Goal: Task Accomplishment & Management: Manage account settings

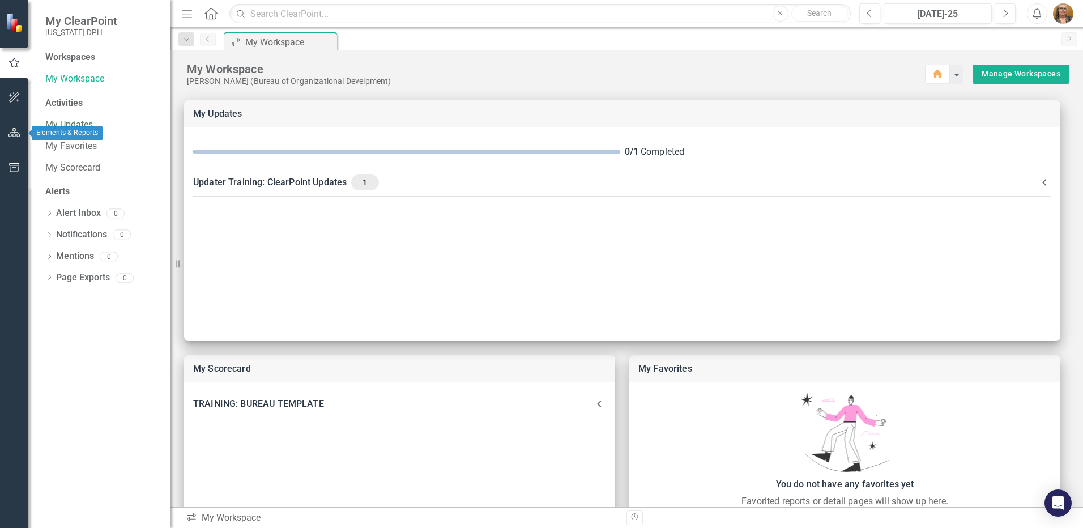
click at [13, 139] on button "button" at bounding box center [14, 133] width 25 height 24
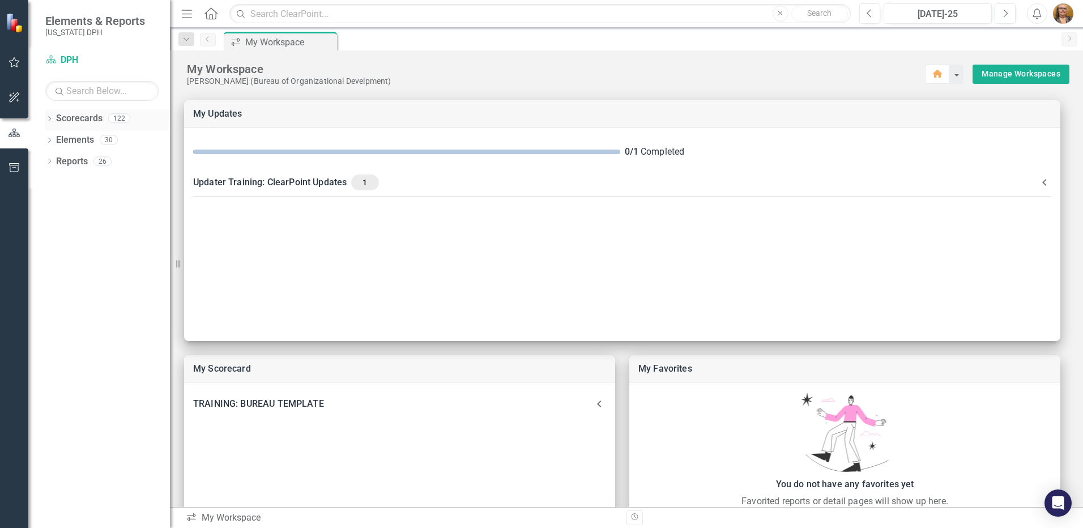
click at [50, 121] on icon "Dropdown" at bounding box center [49, 120] width 8 height 6
click at [185, 19] on icon "Menu" at bounding box center [187, 13] width 15 height 12
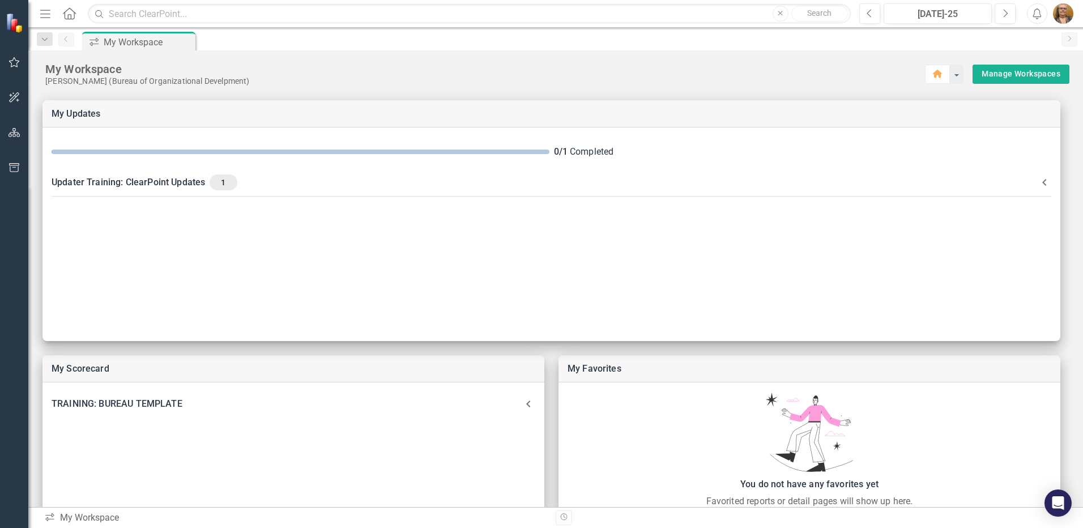
click at [44, 16] on icon "Menu" at bounding box center [45, 13] width 15 height 12
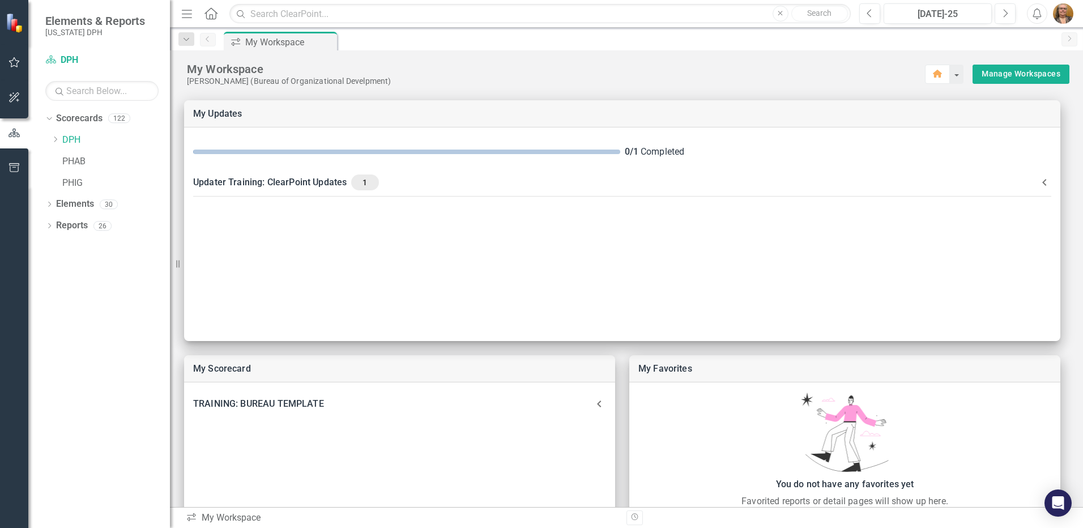
click at [210, 16] on icon "Home" at bounding box center [210, 13] width 15 height 12
click at [865, 14] on button "Previous" at bounding box center [869, 13] width 21 height 20
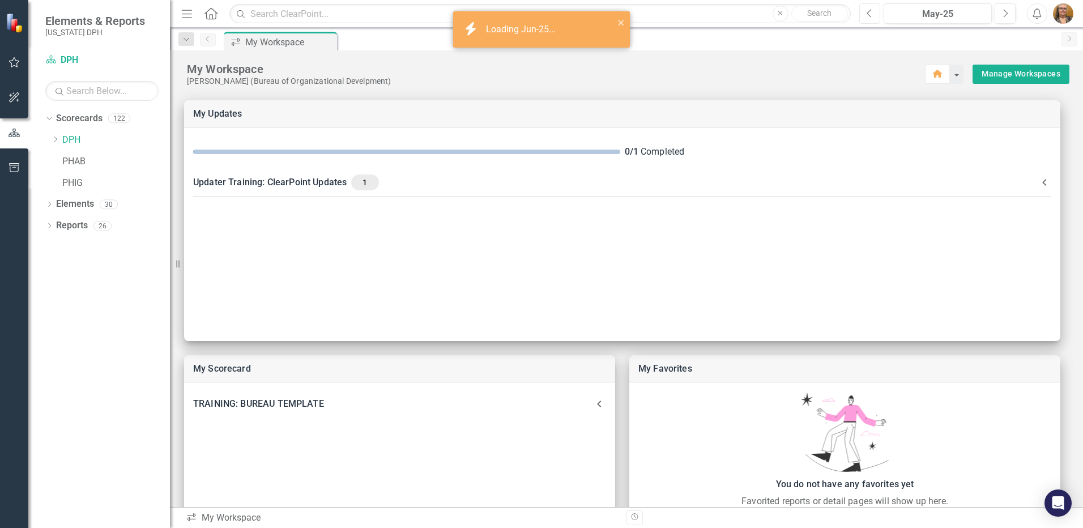
click at [865, 14] on button "Previous" at bounding box center [869, 13] width 21 height 20
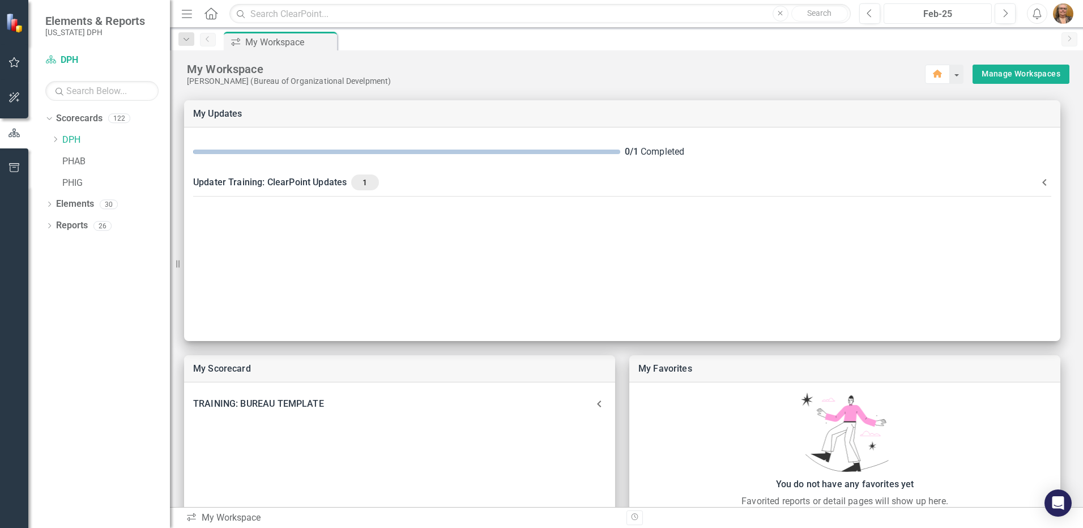
click at [865, 10] on div "Feb-25" at bounding box center [938, 14] width 100 height 14
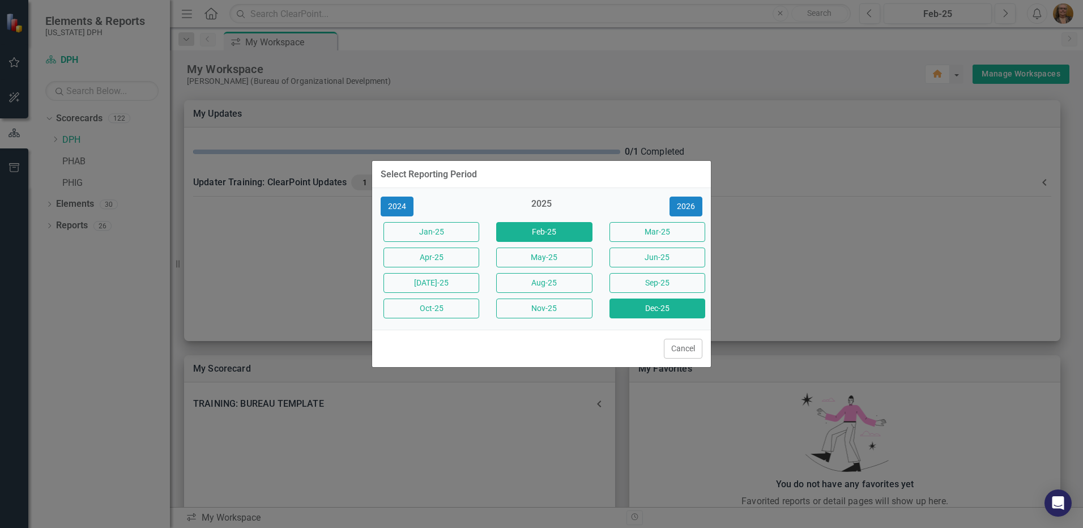
click at [639, 310] on button "Dec-25" at bounding box center [657, 308] width 96 height 20
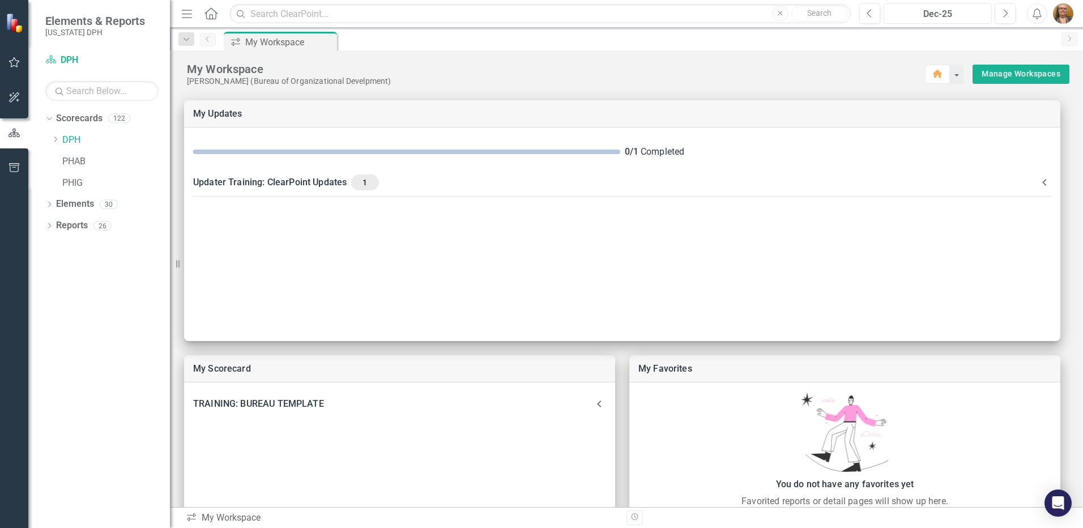
click at [865, 14] on div "Dec-25" at bounding box center [938, 14] width 100 height 14
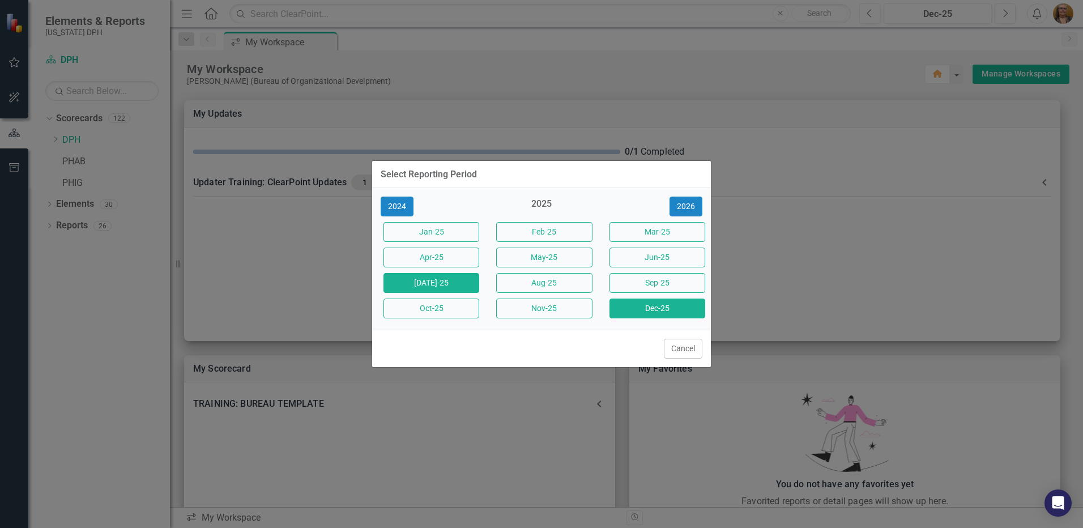
click at [427, 282] on button "[DATE]-25" at bounding box center [431, 283] width 96 height 20
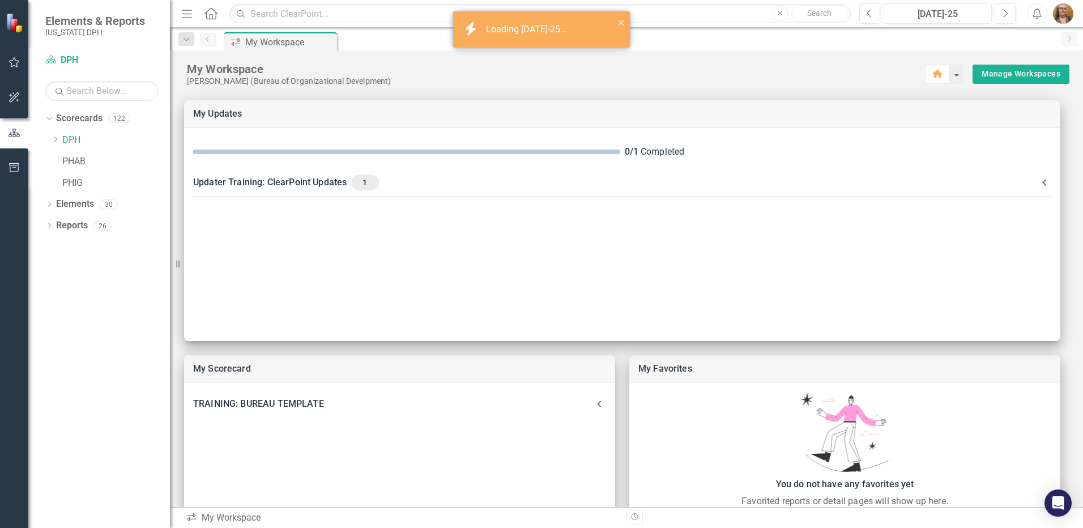
click at [506, 27] on div "Loading [DATE]-25..." at bounding box center [528, 29] width 84 height 13
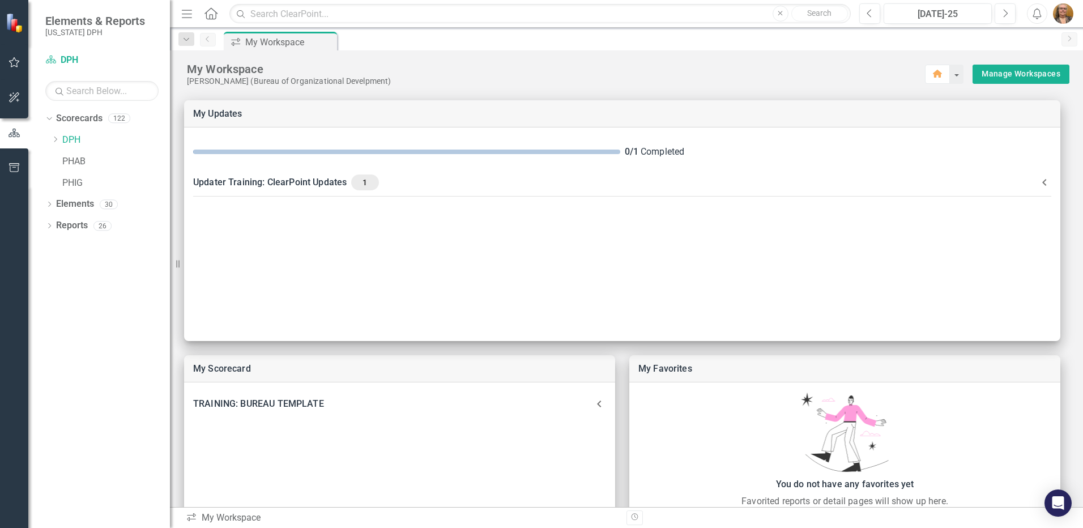
click at [865, 15] on icon "Alerts" at bounding box center [1037, 13] width 12 height 11
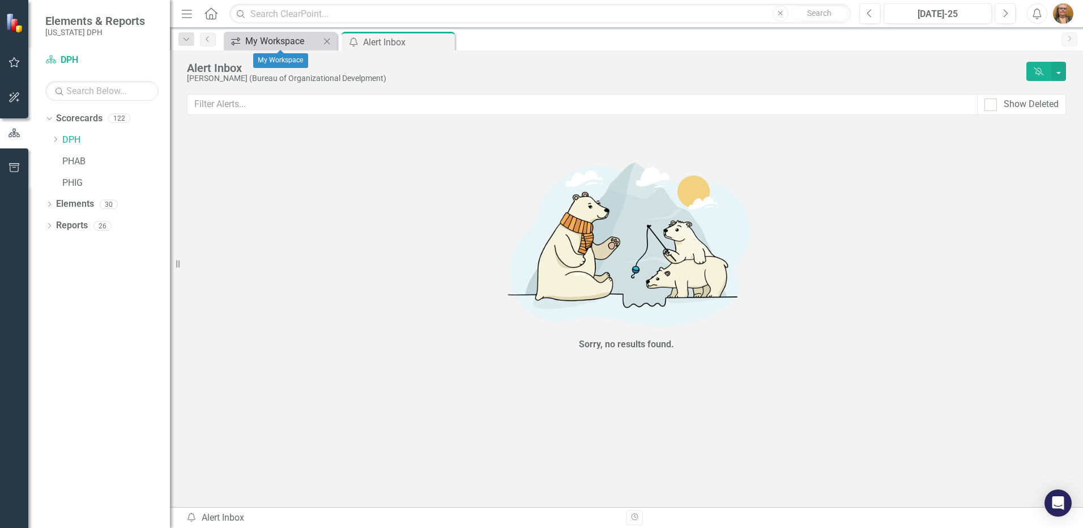
click at [280, 39] on div "My Workspace" at bounding box center [282, 41] width 75 height 14
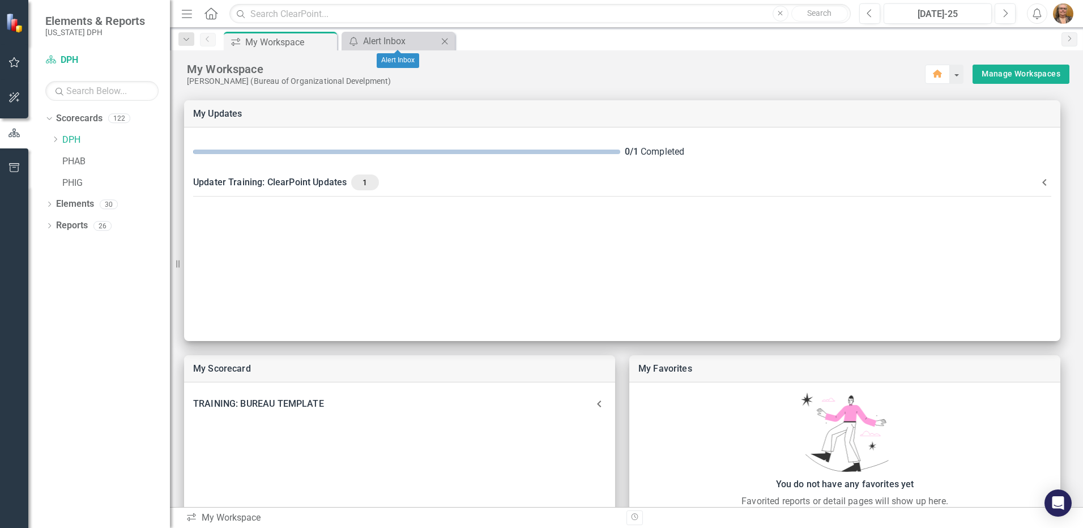
click at [449, 38] on icon "Close" at bounding box center [444, 41] width 11 height 9
click at [865, 73] on icon "button" at bounding box center [937, 74] width 9 height 8
click at [865, 73] on button "button" at bounding box center [956, 74] width 15 height 19
click at [865, 98] on icon "Home" at bounding box center [952, 94] width 11 height 9
click at [70, 143] on link "DPH" at bounding box center [116, 140] width 108 height 13
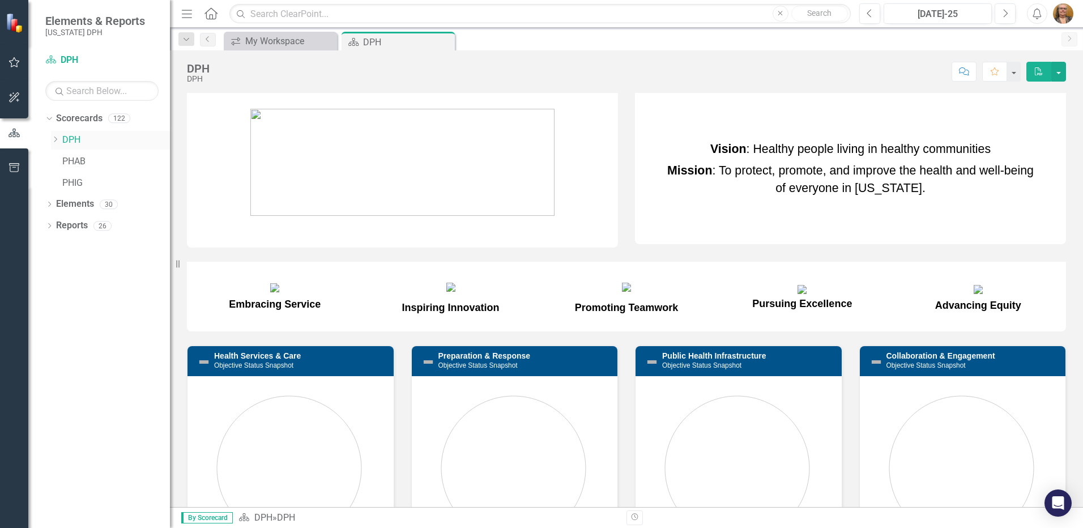
click at [69, 141] on link "DPH" at bounding box center [116, 140] width 108 height 13
click at [56, 138] on icon "Dropdown" at bounding box center [55, 139] width 8 height 7
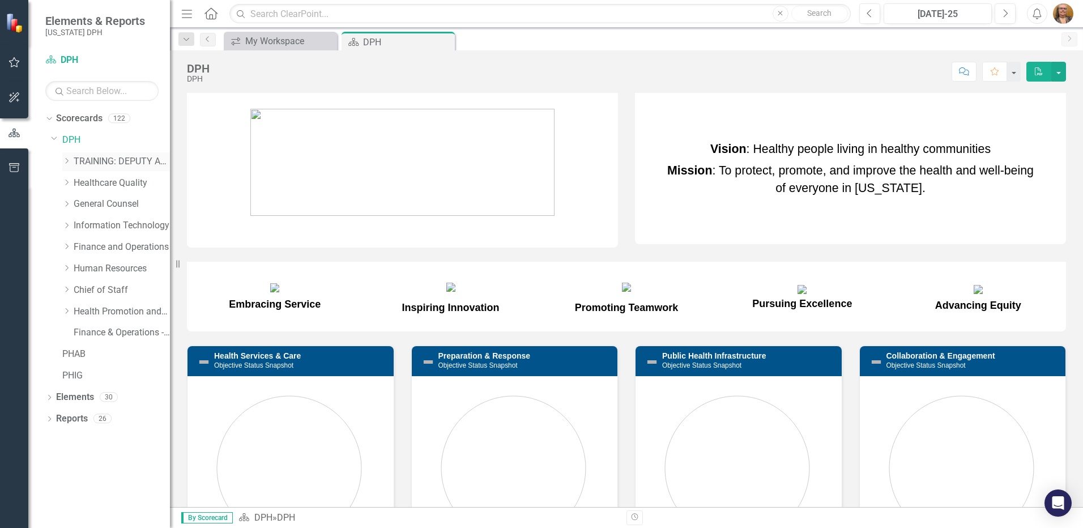
click at [67, 163] on icon "Dropdown" at bounding box center [66, 160] width 8 height 7
click at [107, 182] on link "TRAINING: BRANCH TEMPLATE" at bounding box center [127, 183] width 85 height 13
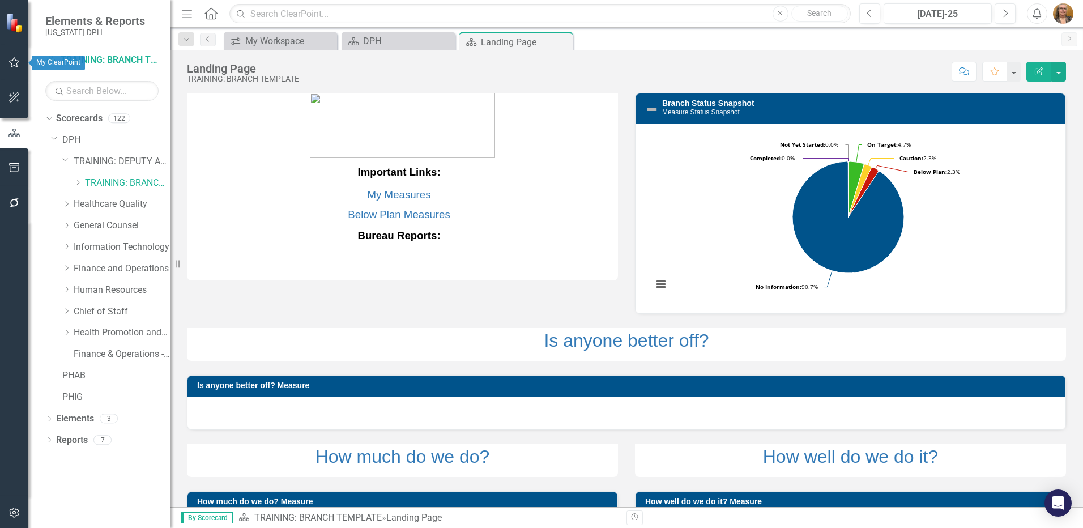
click at [12, 61] on icon "button" at bounding box center [14, 62] width 11 height 10
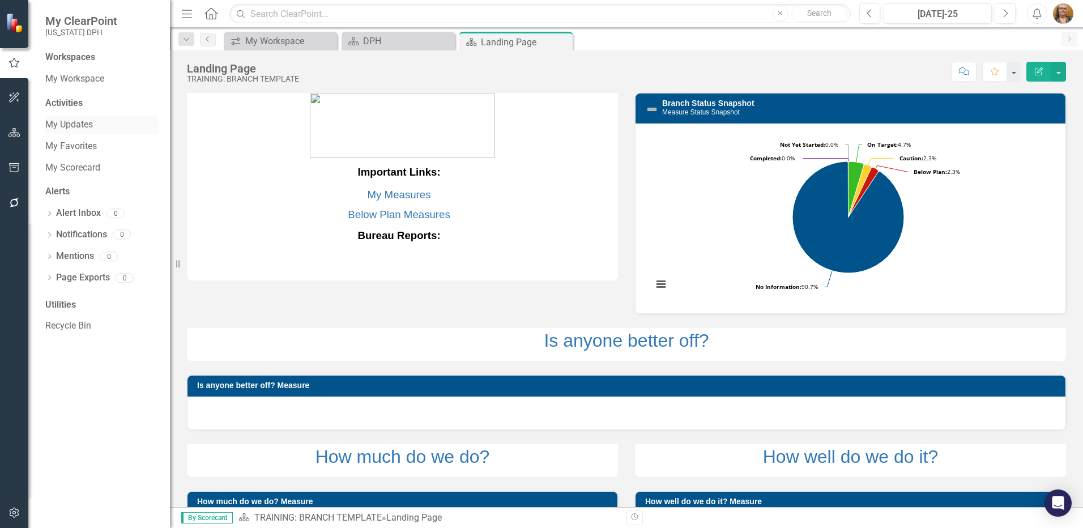
click at [67, 127] on link "My Updates" at bounding box center [101, 124] width 113 height 13
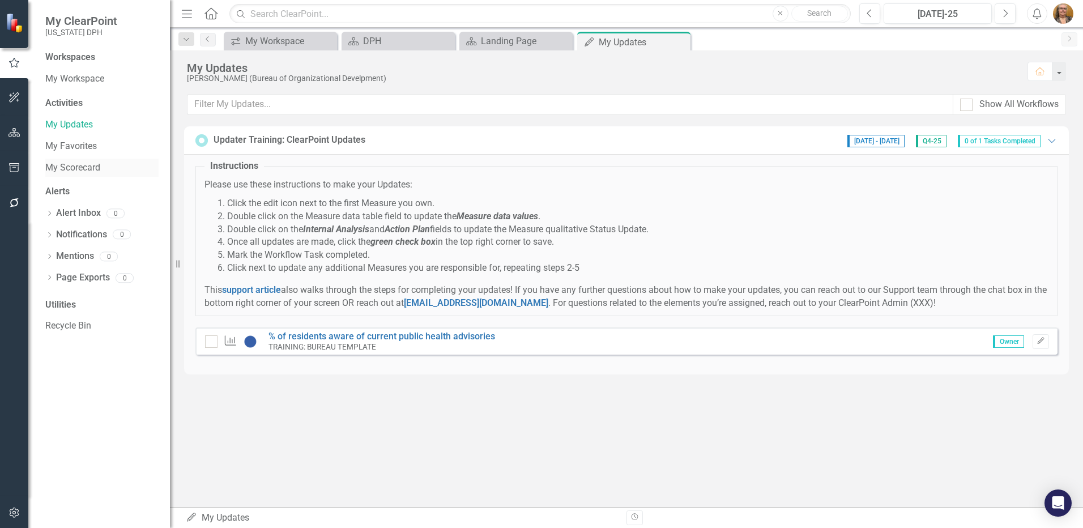
click at [75, 167] on link "My Scorecard" at bounding box center [101, 167] width 113 height 13
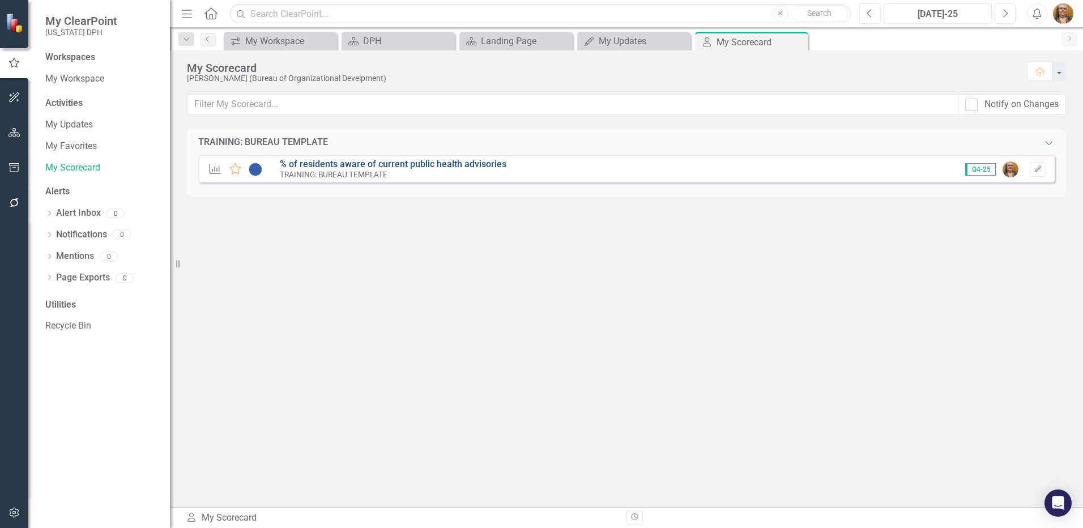
click at [336, 167] on link "% of residents aware of current public health advisories" at bounding box center [393, 164] width 227 height 11
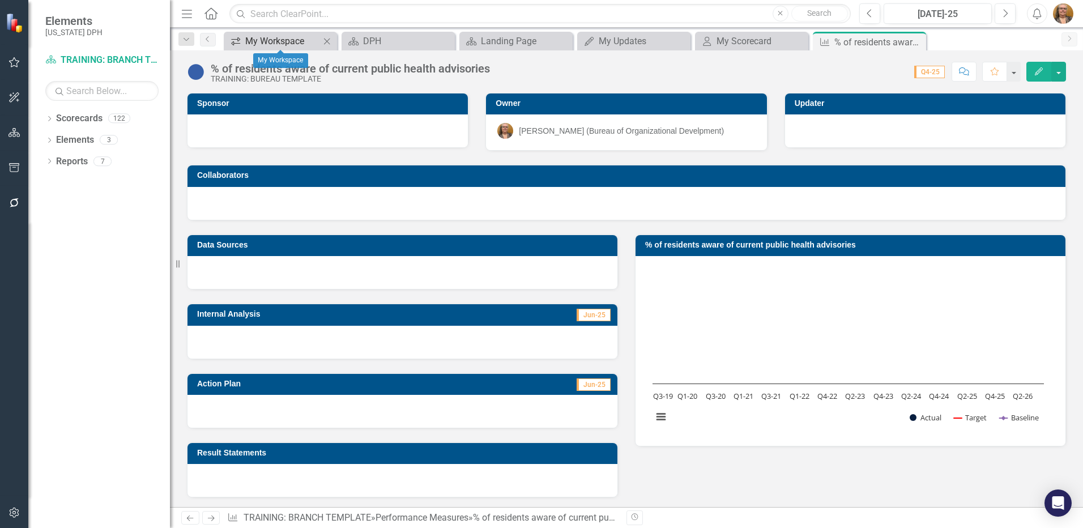
click at [301, 41] on div "My Workspace" at bounding box center [282, 41] width 75 height 14
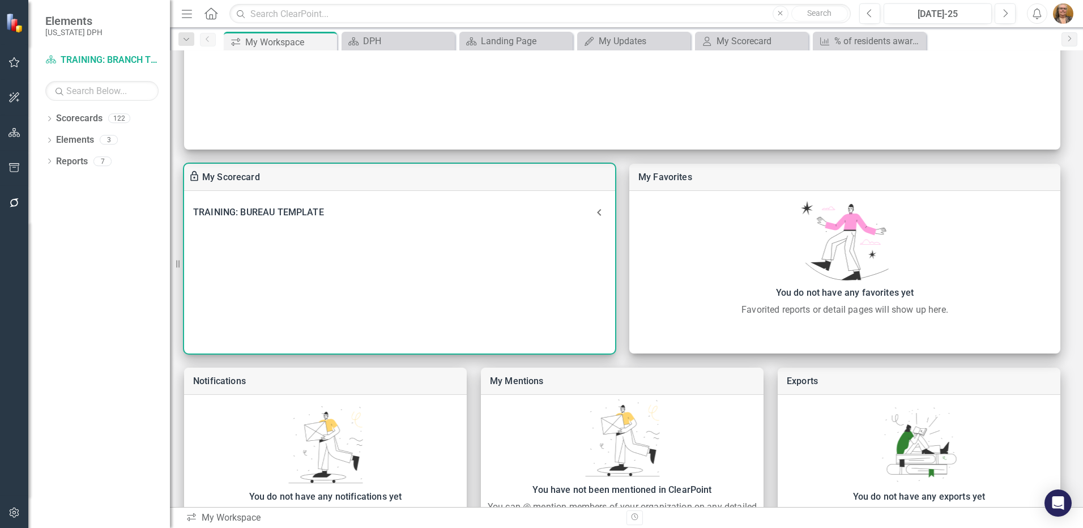
scroll to position [256, 0]
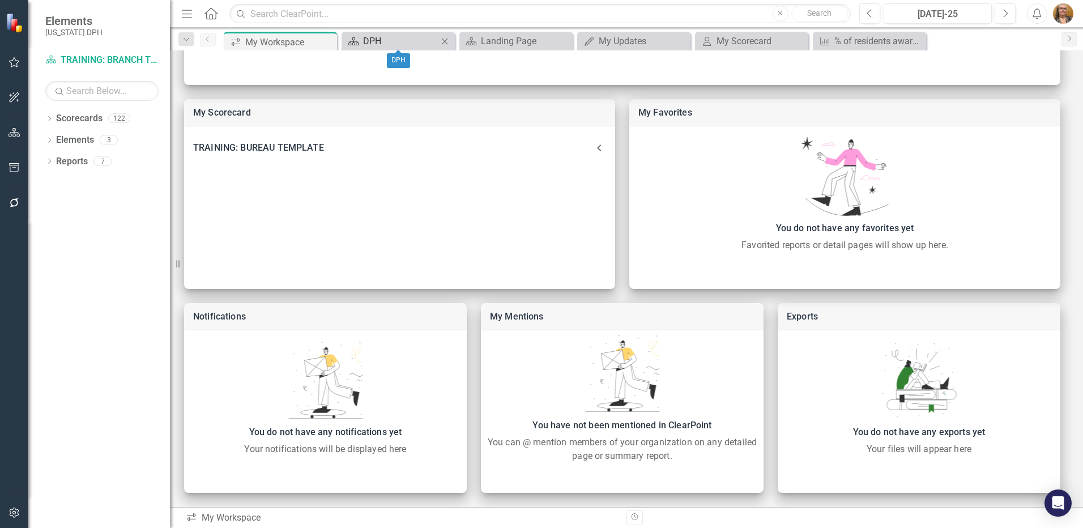
click at [374, 44] on div "DPH" at bounding box center [400, 41] width 75 height 14
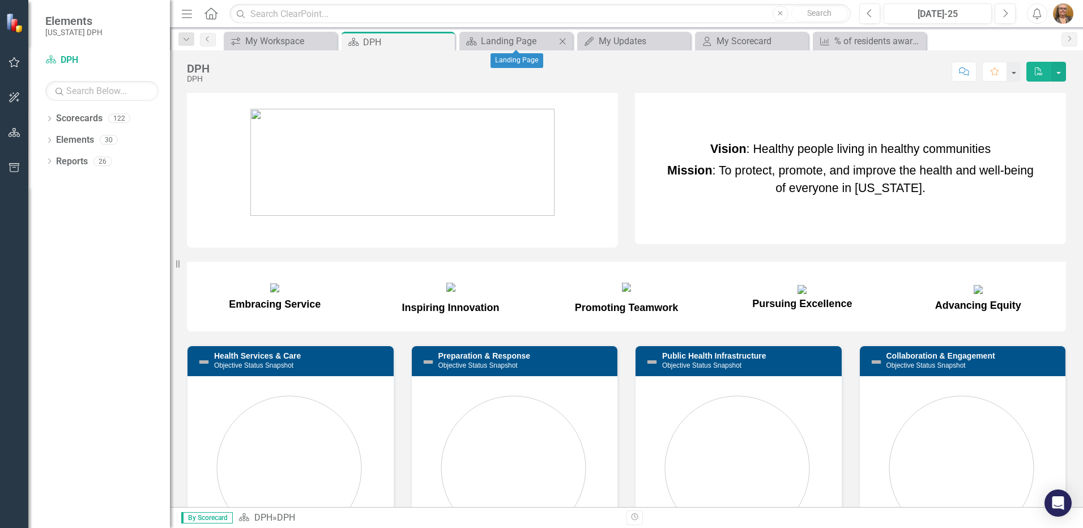
click at [541, 32] on div "Scorecard Landing Page Close" at bounding box center [515, 41] width 113 height 19
click at [542, 39] on div "Landing Page" at bounding box center [518, 41] width 75 height 14
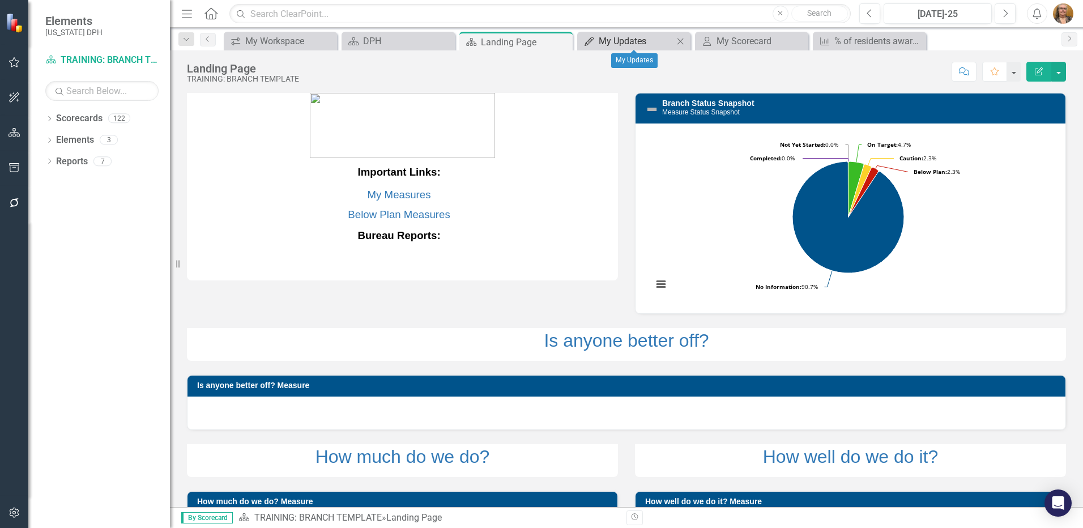
click at [625, 44] on div "My Updates" at bounding box center [636, 41] width 75 height 14
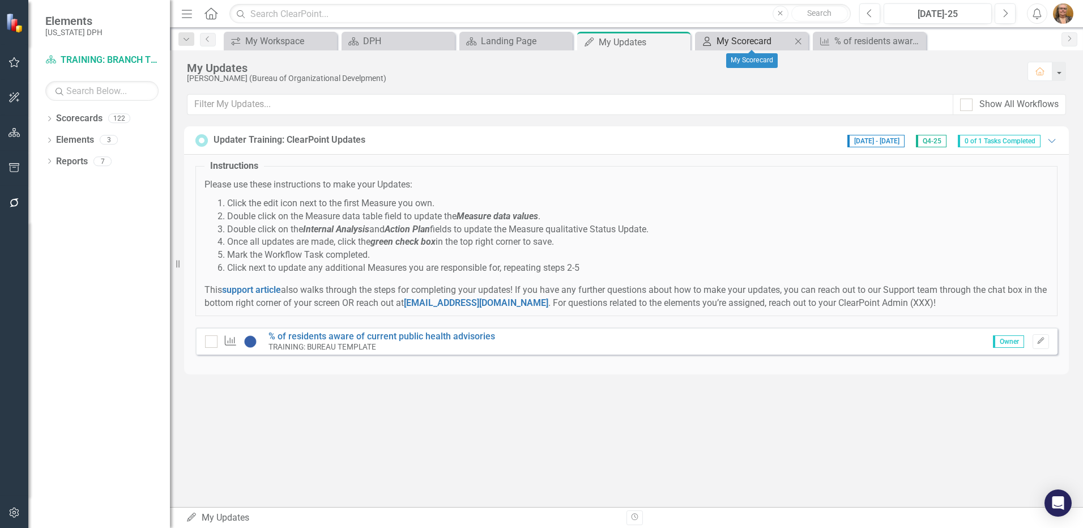
click at [753, 46] on div "My Scorecard" at bounding box center [754, 41] width 75 height 14
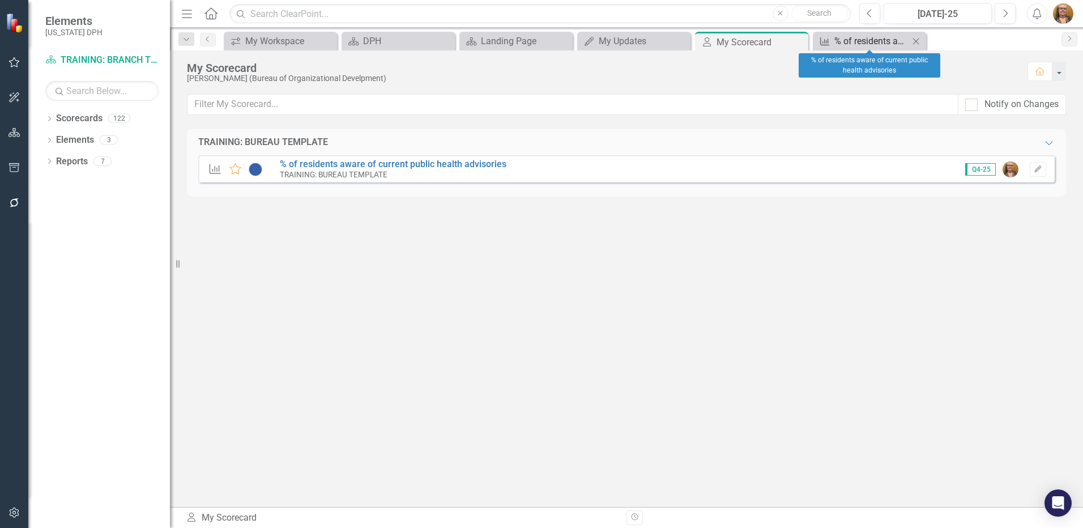
click at [842, 43] on div "% of residents aware of current public health advisories" at bounding box center [871, 41] width 75 height 14
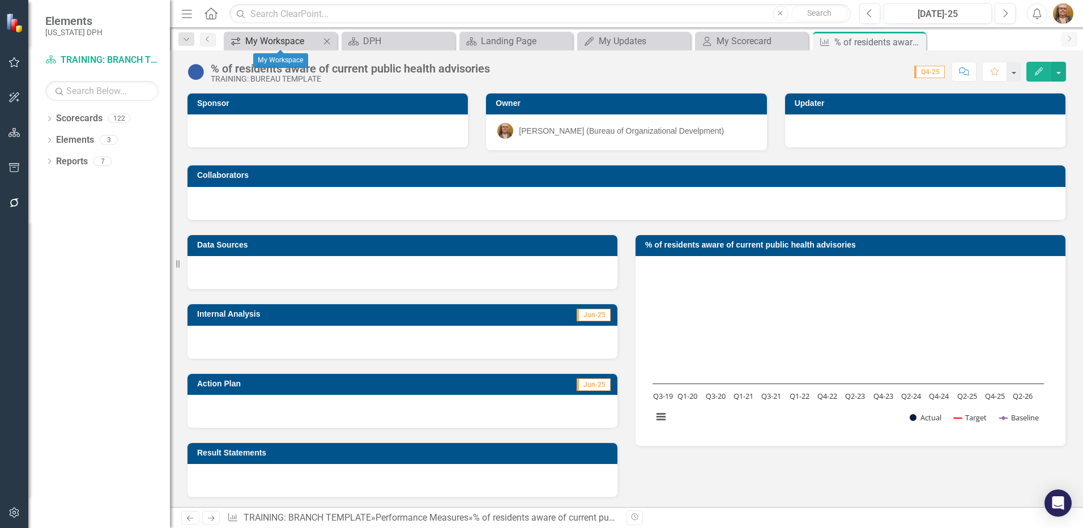
click at [291, 38] on div "My Workspace" at bounding box center [282, 41] width 75 height 14
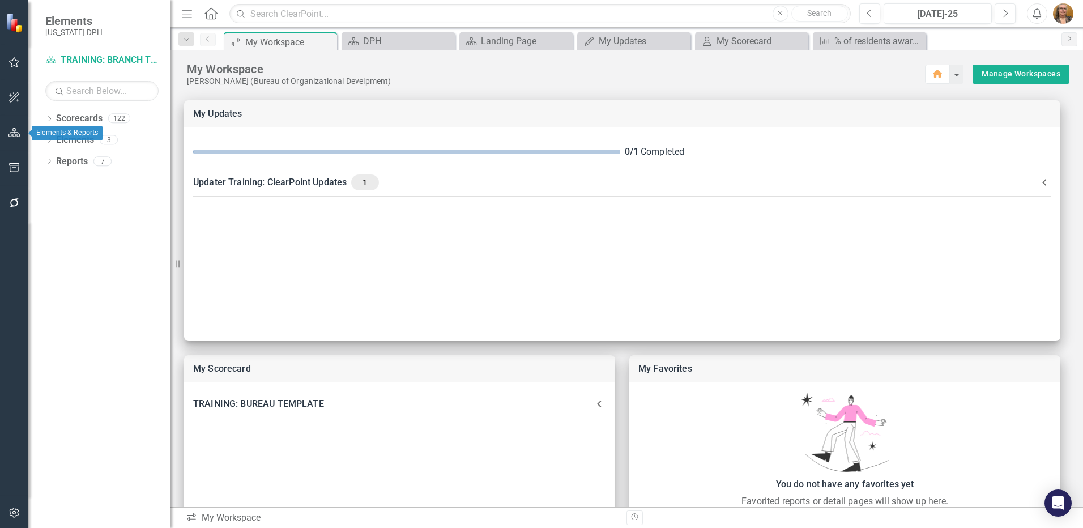
click at [14, 130] on icon "button" at bounding box center [14, 132] width 12 height 9
click at [50, 117] on icon "Dropdown" at bounding box center [49, 120] width 8 height 6
click at [56, 138] on icon at bounding box center [55, 140] width 3 height 6
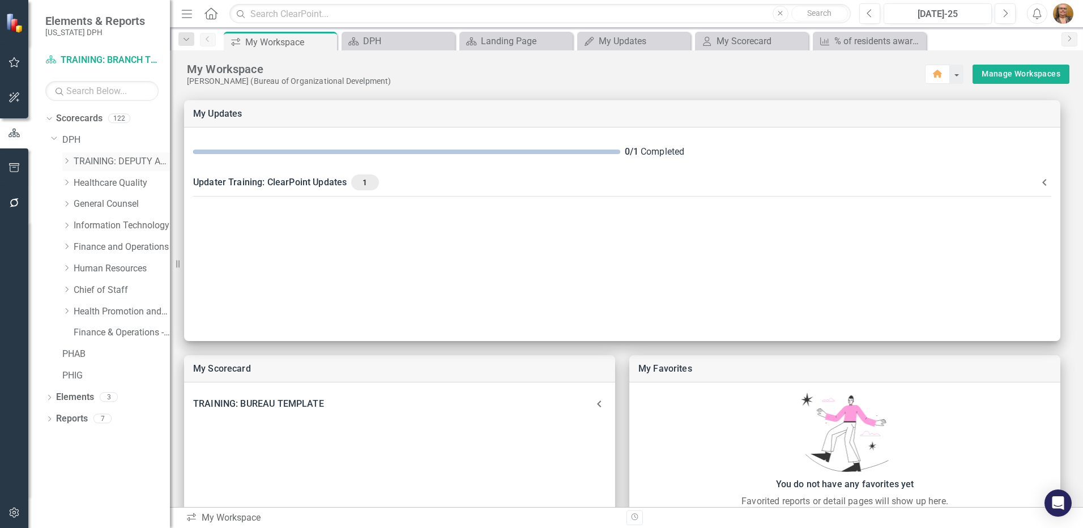
click at [66, 161] on icon "Dropdown" at bounding box center [66, 160] width 8 height 7
click at [865, 18] on button "Next" at bounding box center [1005, 13] width 21 height 20
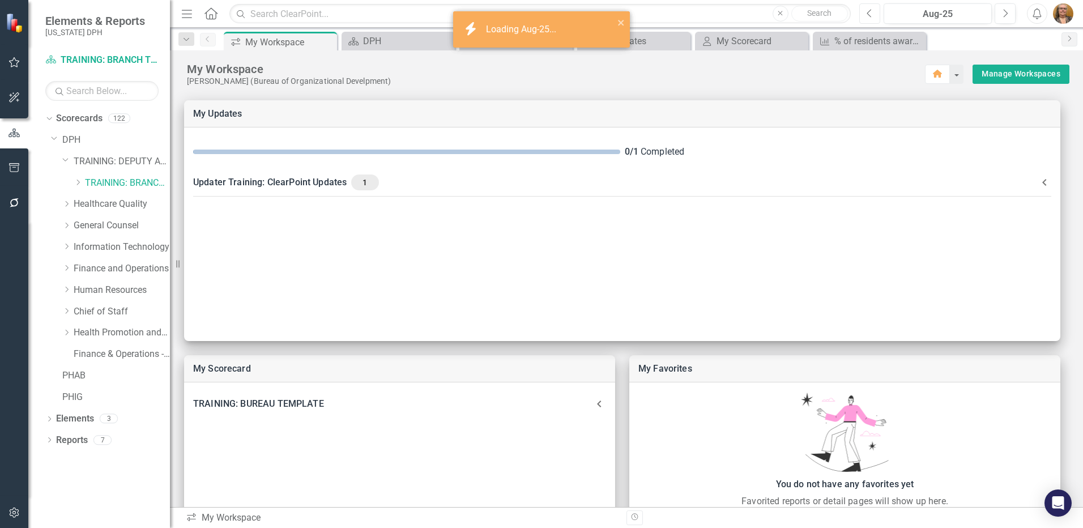
click at [865, 12] on icon "Previous" at bounding box center [870, 13] width 6 height 10
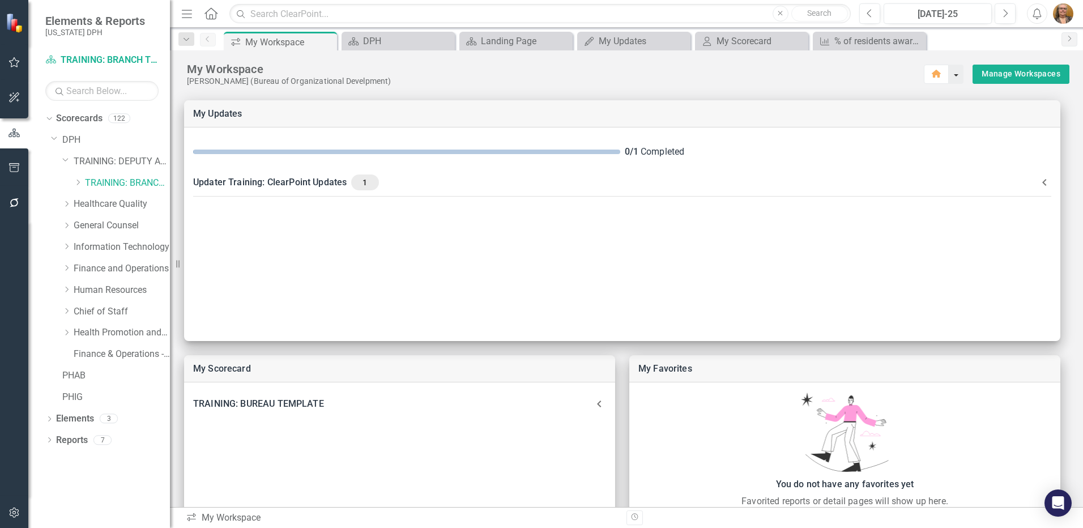
click at [865, 75] on button "button" at bounding box center [956, 74] width 15 height 19
click at [865, 76] on link "Manage Workspaces" at bounding box center [1021, 74] width 79 height 14
click at [69, 312] on icon "Dropdown" at bounding box center [66, 311] width 8 height 7
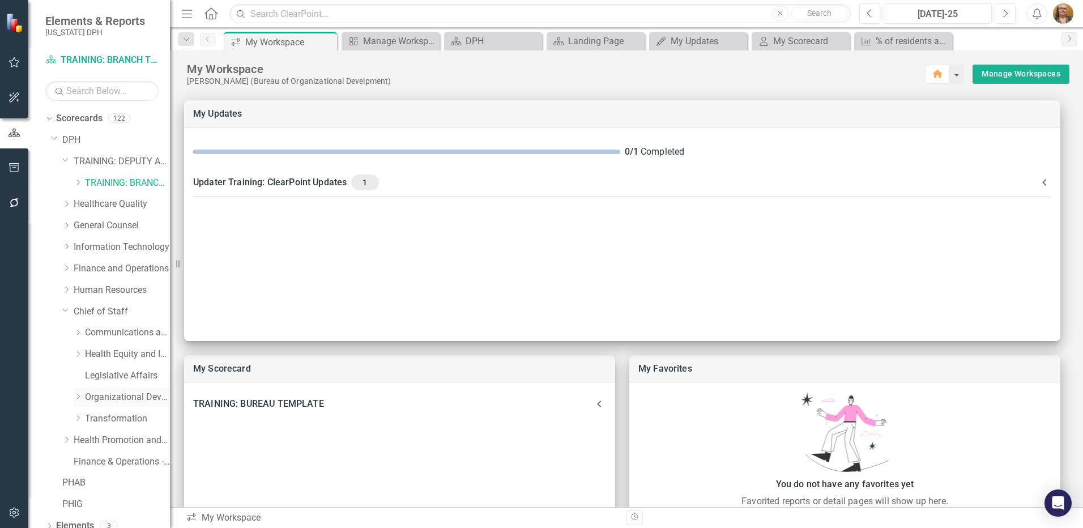
click at [77, 395] on icon "Dropdown" at bounding box center [78, 396] width 8 height 7
click at [106, 405] on link "Training" at bounding box center [133, 440] width 74 height 13
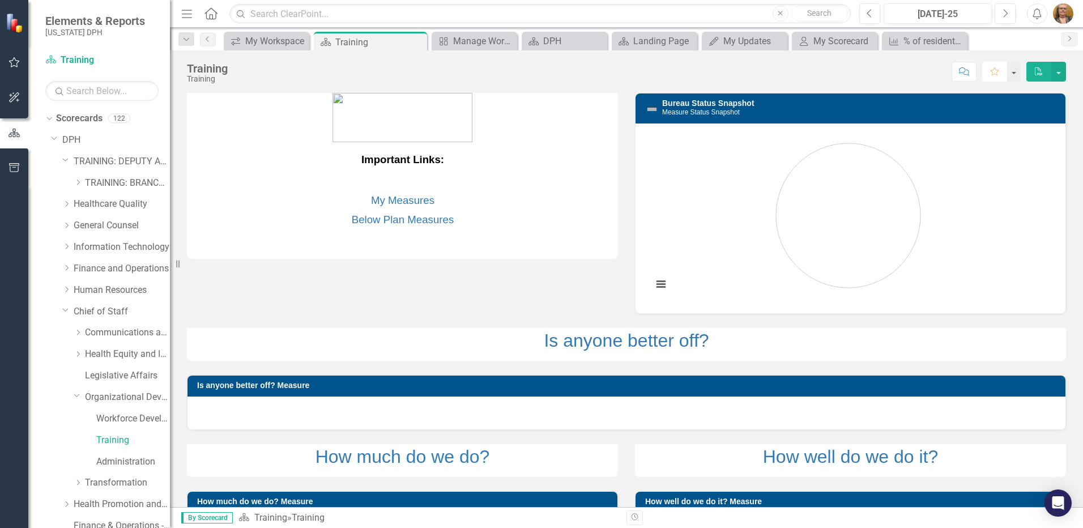
click at [865, 72] on icon "Favorite" at bounding box center [995, 71] width 10 height 8
click at [865, 71] on button "button" at bounding box center [1013, 72] width 15 height 20
click at [731, 71] on div "Score: N/A [DATE]-25 Completed Comment Favorite PDF" at bounding box center [649, 71] width 833 height 19
click at [865, 72] on button "button" at bounding box center [1013, 72] width 15 height 20
click at [731, 36] on div "My Updates" at bounding box center [746, 41] width 47 height 14
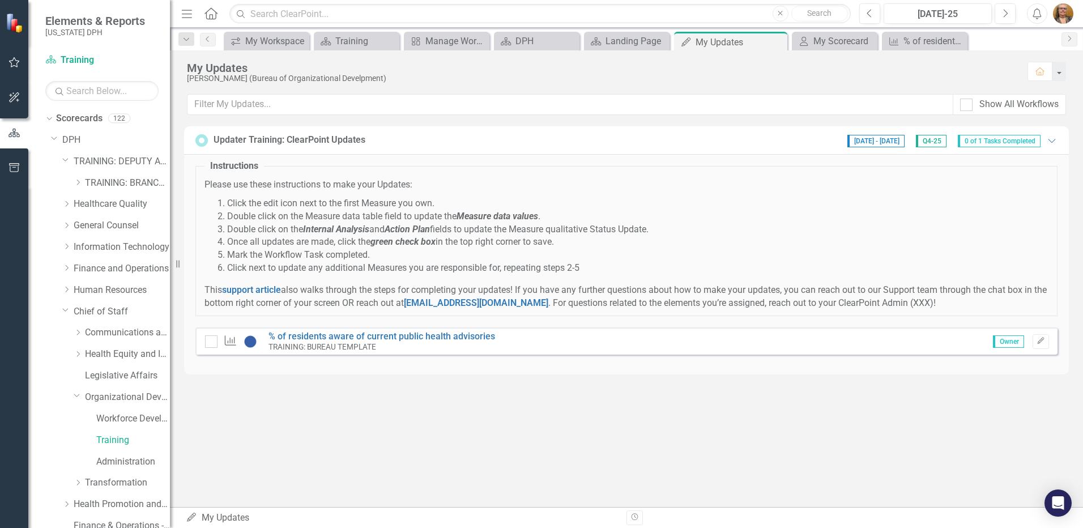
click at [865, 142] on span "[DATE] - [DATE]" at bounding box center [875, 141] width 57 height 12
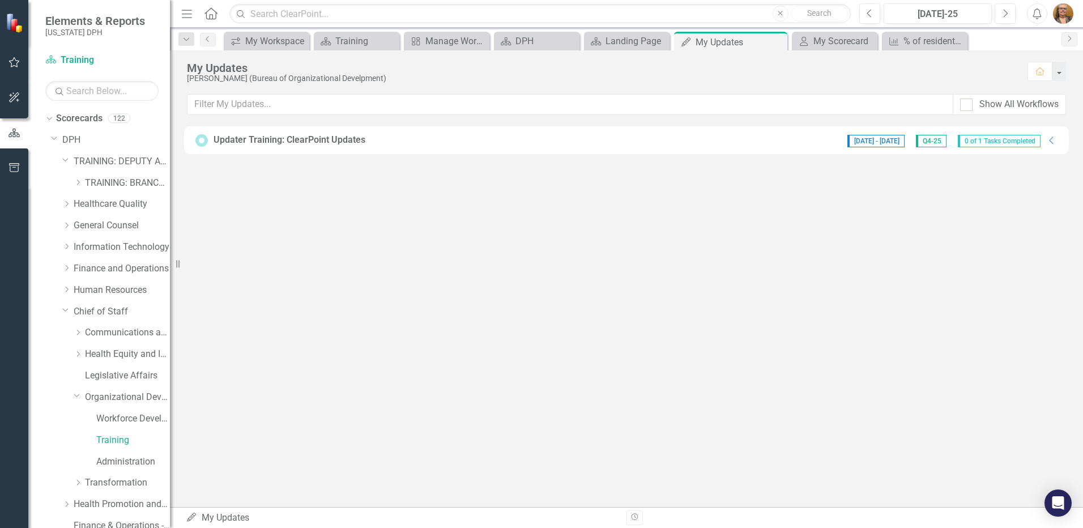
click at [865, 142] on span "[DATE] - [DATE]" at bounding box center [875, 141] width 57 height 12
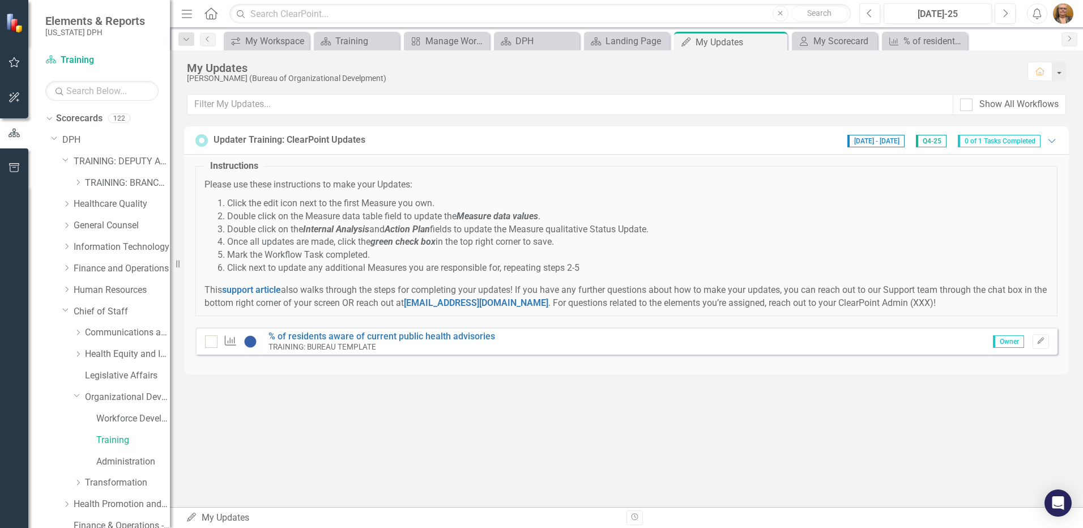
click at [865, 142] on span "Q4-25" at bounding box center [931, 141] width 31 height 12
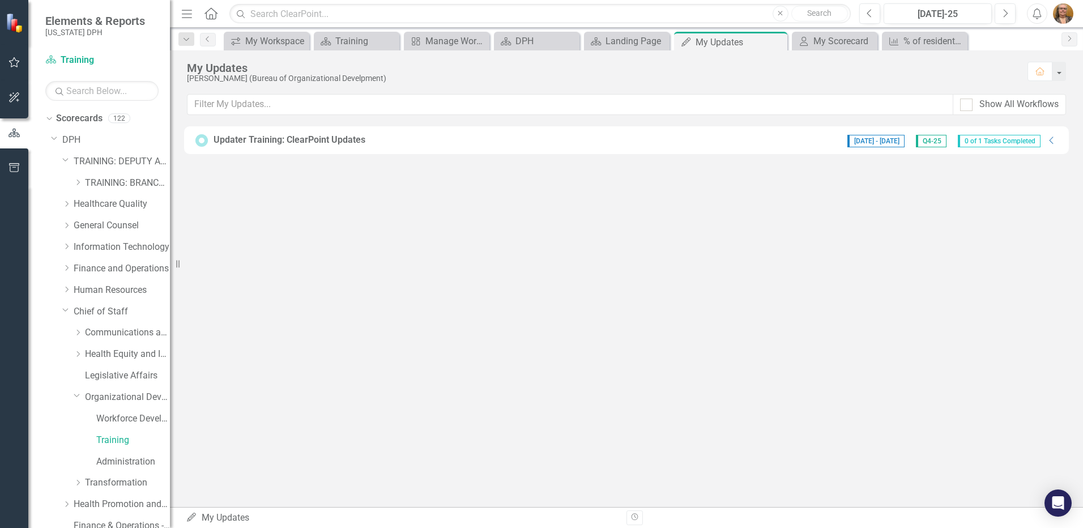
click at [865, 142] on span "Q4-25" at bounding box center [931, 141] width 31 height 12
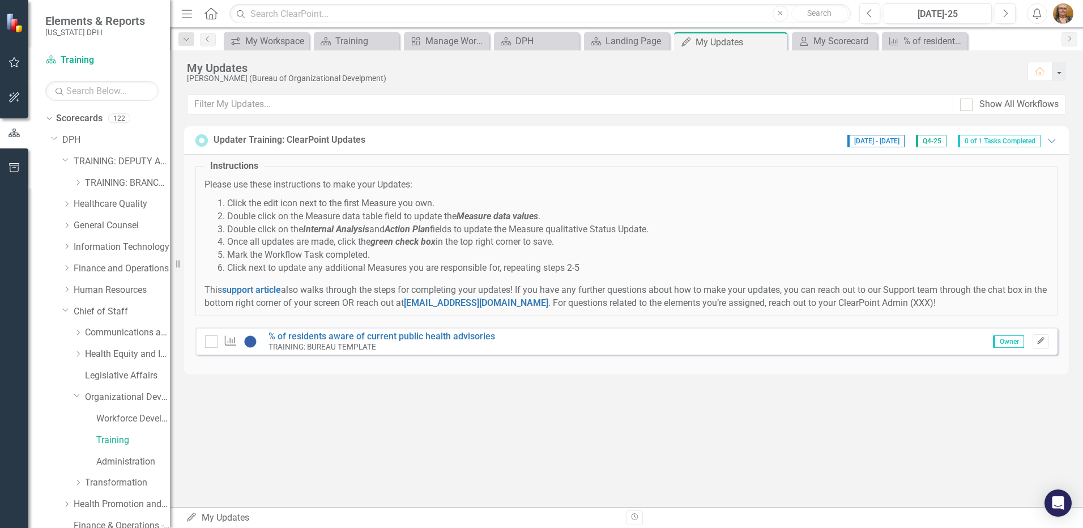
click at [865, 343] on icon "Edit" at bounding box center [1041, 341] width 8 height 7
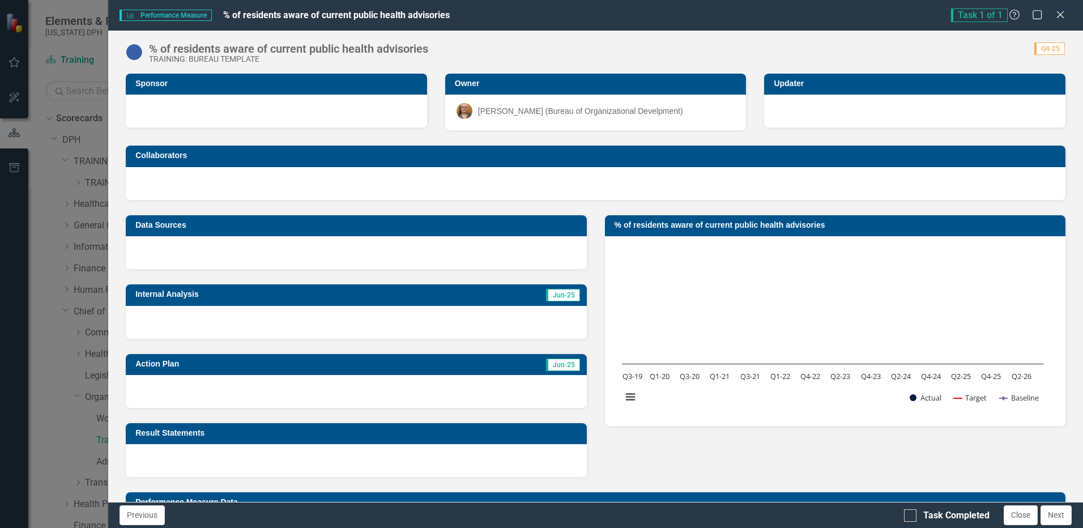
click at [159, 82] on h3 "Sponsor" at bounding box center [278, 83] width 286 height 8
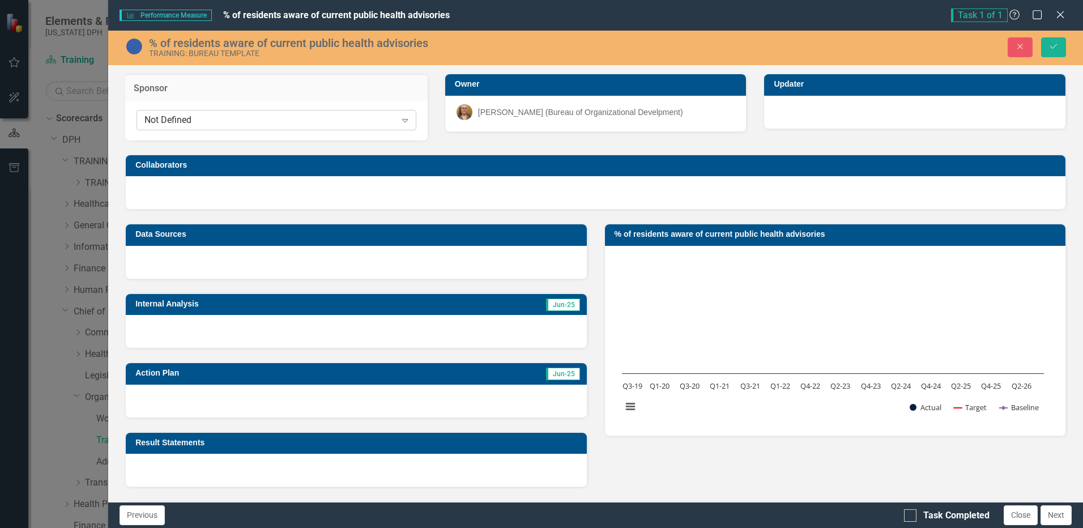
click at [403, 122] on icon at bounding box center [406, 120] width 6 height 3
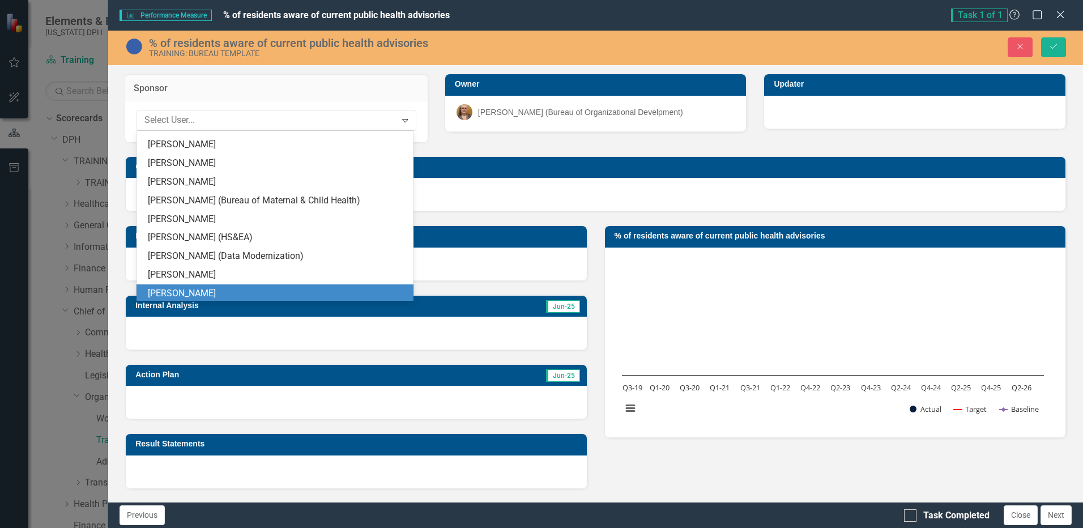
scroll to position [2266, 0]
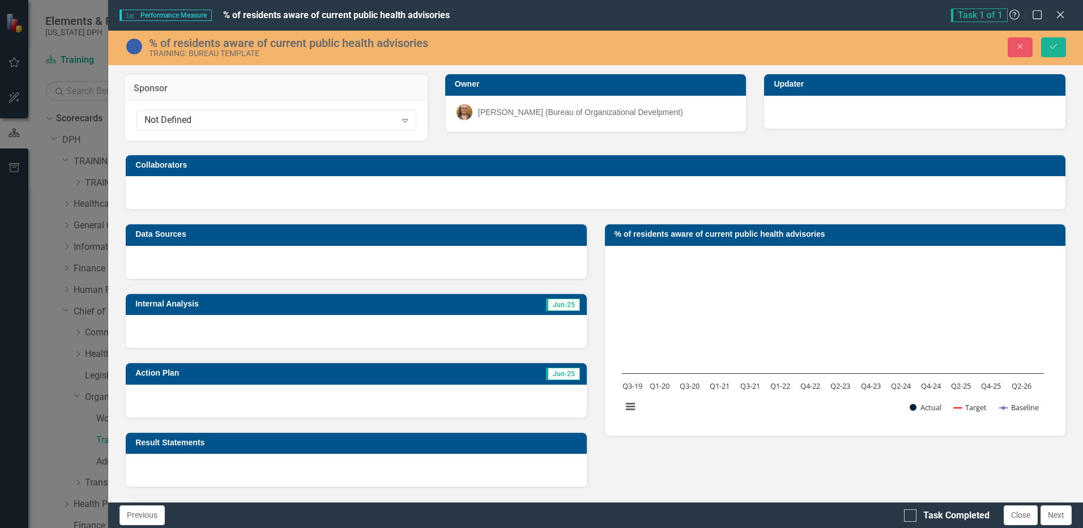
click at [507, 147] on div "Collaborators" at bounding box center [596, 174] width 958 height 69
click at [779, 85] on h3 "Updater" at bounding box center [917, 84] width 286 height 8
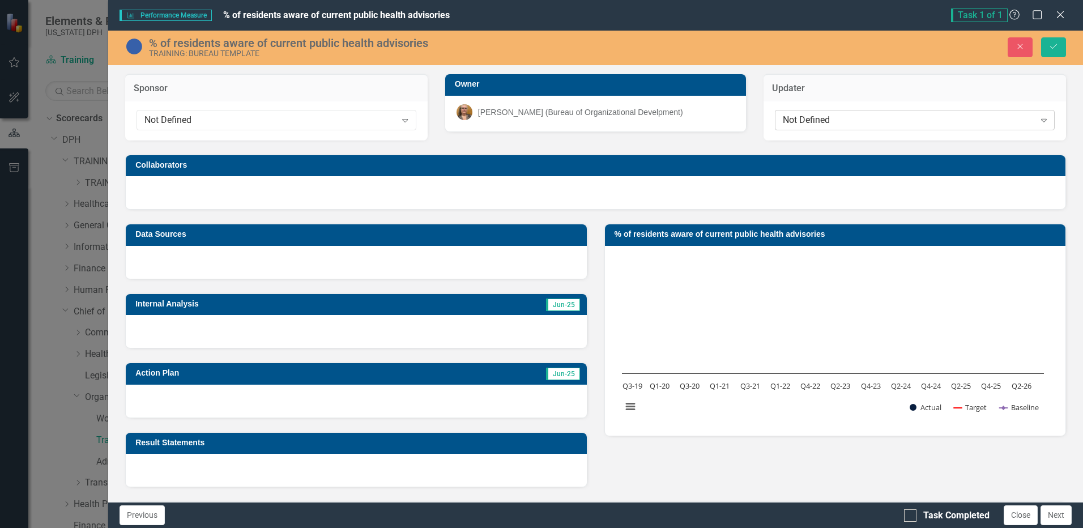
click at [865, 121] on icon "Expand" at bounding box center [1043, 120] width 11 height 9
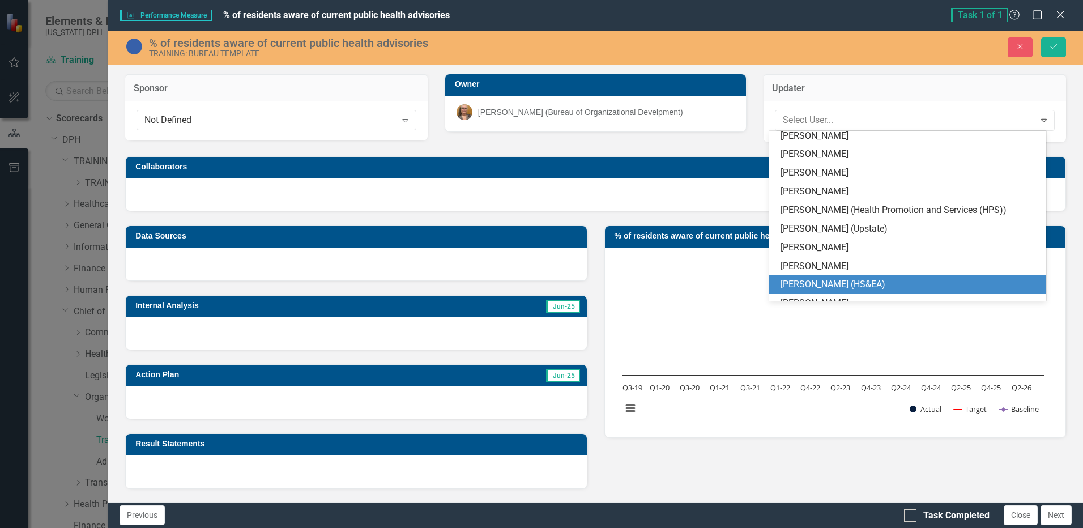
scroll to position [3059, 0]
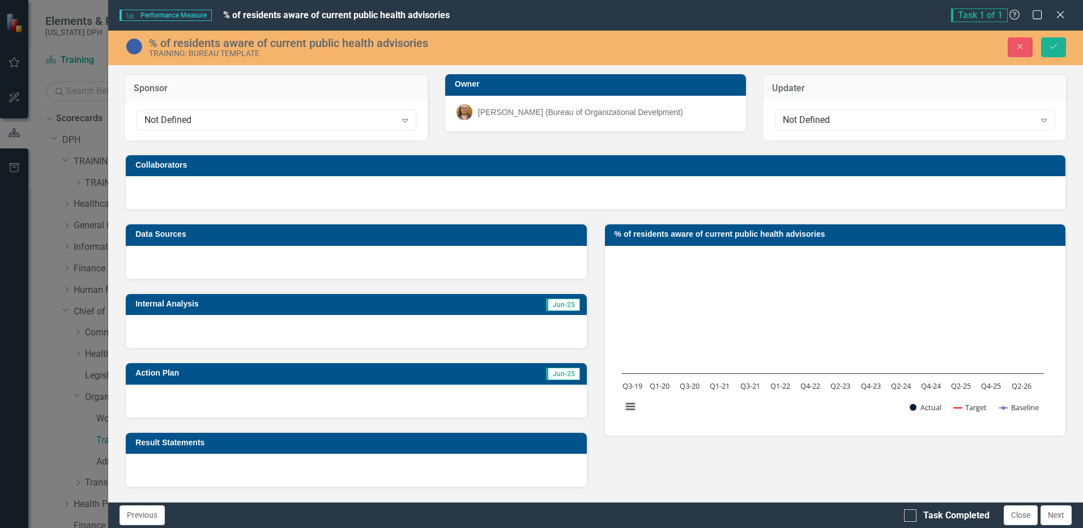
click at [701, 141] on div "Sponsor Not Defined Expand Owner [PERSON_NAME] (Bureau of Organizational Develp…" at bounding box center [596, 134] width 958 height 150
click at [176, 165] on h3 "Collaborators" at bounding box center [597, 165] width 924 height 8
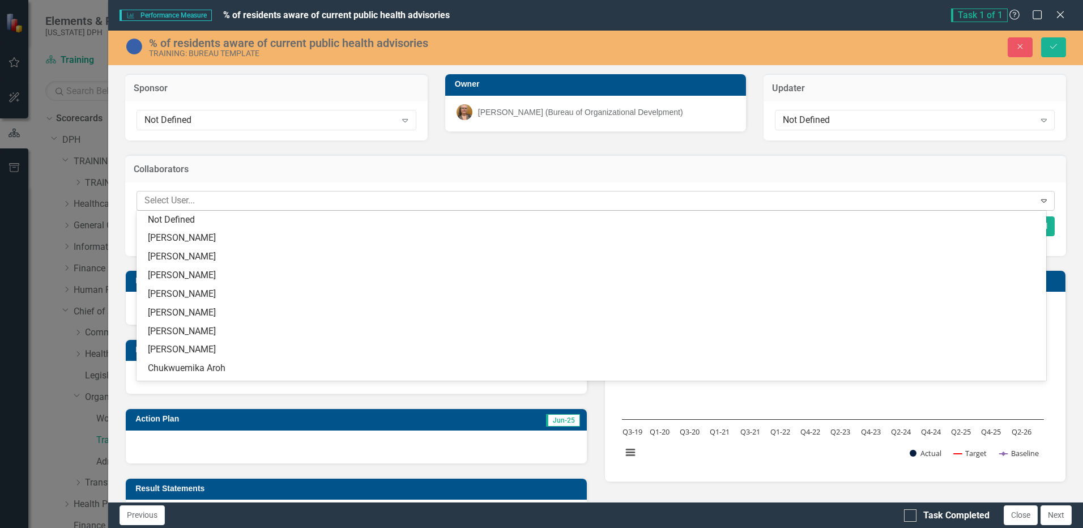
click at [865, 203] on icon "Expand" at bounding box center [1043, 200] width 11 height 9
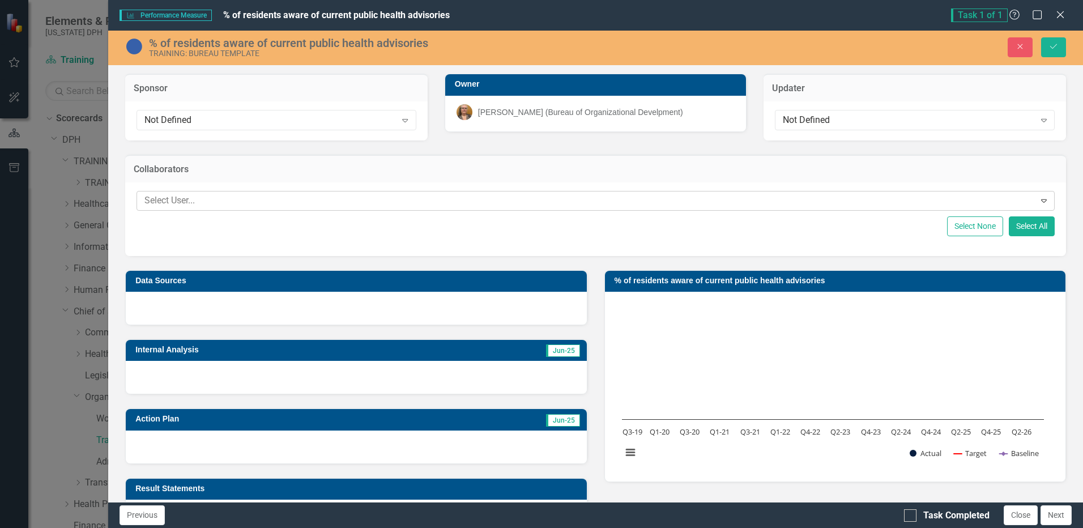
click at [865, 203] on icon "Expand" at bounding box center [1043, 200] width 11 height 9
click at [312, 279] on h3 "Data Sources" at bounding box center [357, 280] width 445 height 8
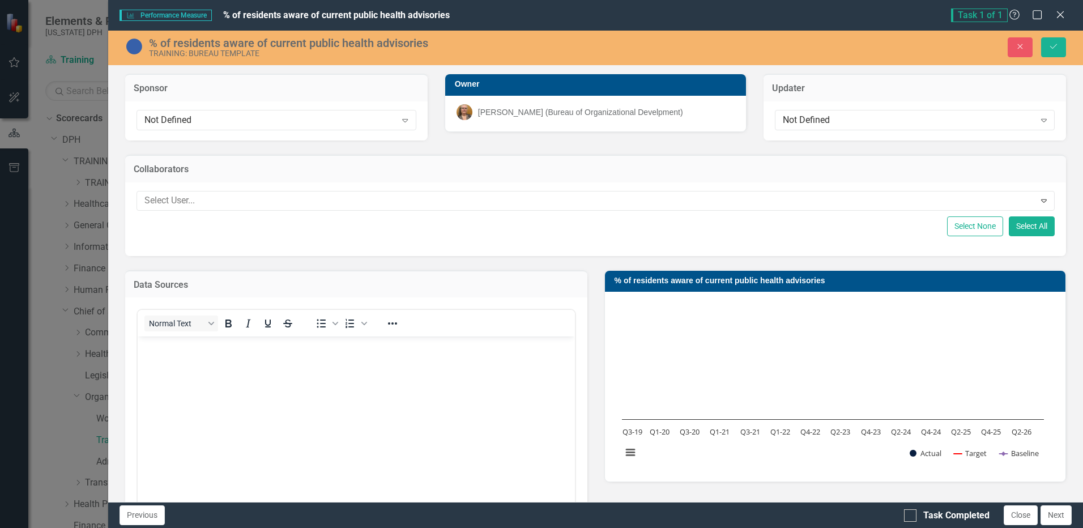
scroll to position [0, 0]
click at [865, 14] on icon "Close" at bounding box center [1060, 14] width 14 height 11
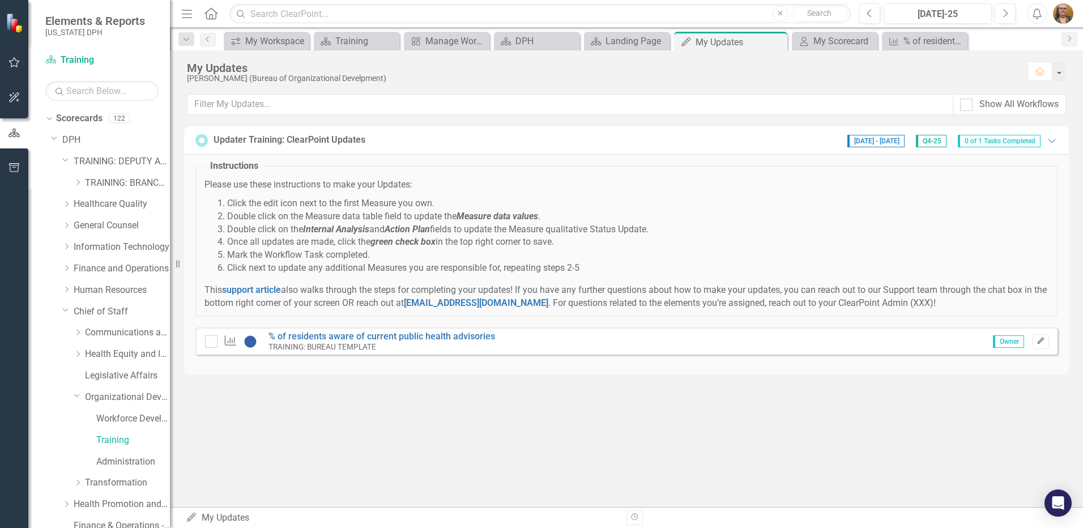
click at [865, 343] on icon "button" at bounding box center [1040, 340] width 7 height 7
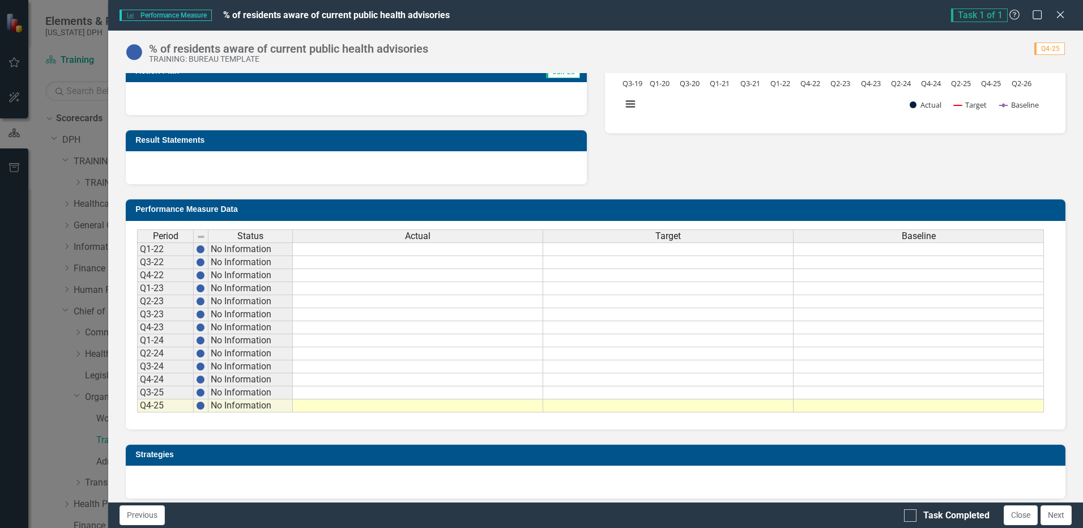
scroll to position [258, 0]
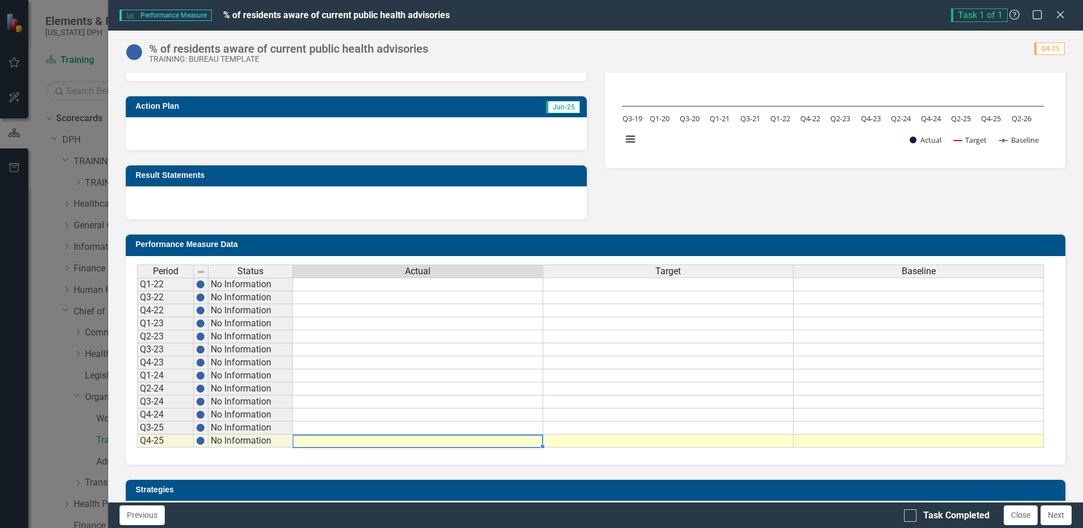
click at [330, 405] on td at bounding box center [418, 440] width 250 height 13
